Goal: Task Accomplishment & Management: Manage account settings

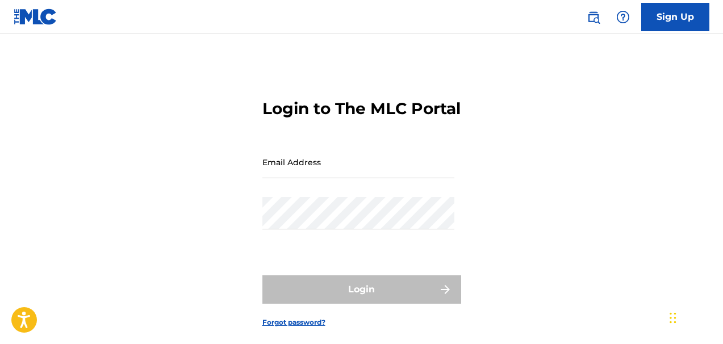
click at [324, 175] on input "Email Address" at bounding box center [358, 162] width 192 height 32
